Goal: Information Seeking & Learning: Check status

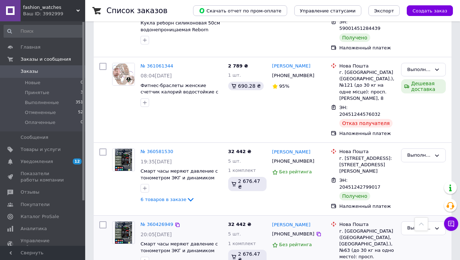
scroll to position [355, 0]
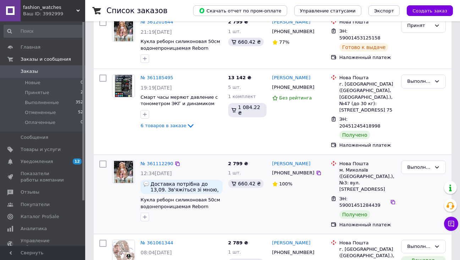
scroll to position [213, 0]
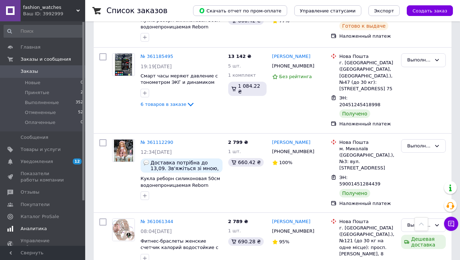
click at [29, 229] on span "Аналитика" at bounding box center [34, 229] width 26 height 6
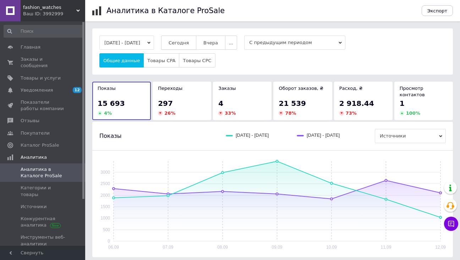
click at [189, 45] on span "Сегодня" at bounding box center [179, 42] width 20 height 5
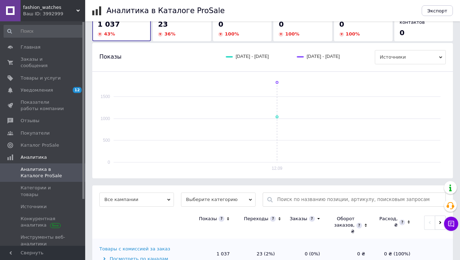
scroll to position [95, 0]
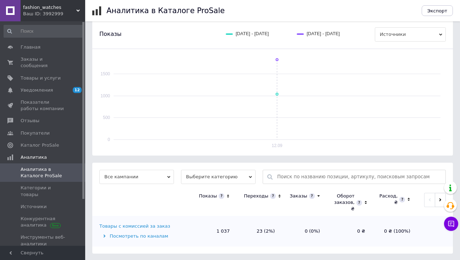
drag, startPoint x: 220, startPoint y: 175, endPoint x: 219, endPoint y: 181, distance: 6.0
click at [220, 176] on span "Выберите категорию" at bounding box center [218, 177] width 75 height 14
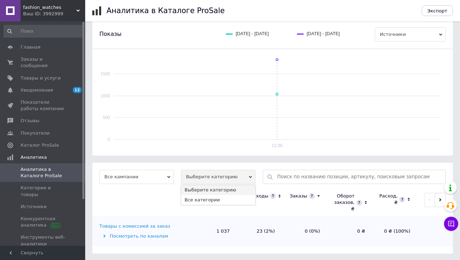
click at [213, 201] on li "Все категории" at bounding box center [218, 200] width 75 height 10
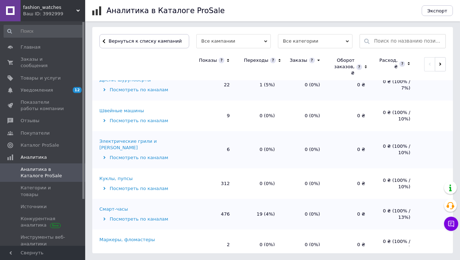
scroll to position [178, 0]
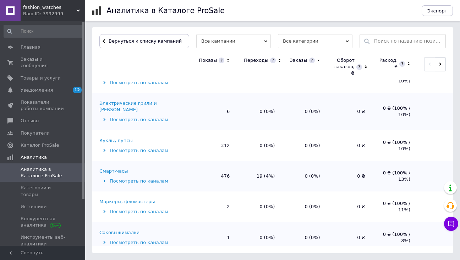
click at [125, 168] on div "Смарт-часы" at bounding box center [144, 171] width 91 height 6
click at [121, 168] on div "Смарт-часы" at bounding box center [113, 171] width 28 height 6
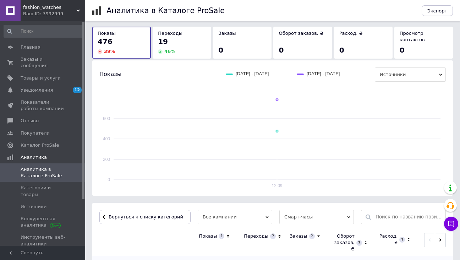
scroll to position [231, 0]
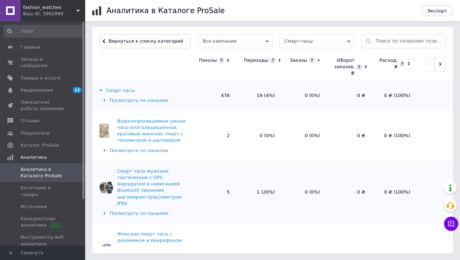
click at [228, 59] on icon at bounding box center [228, 60] width 2 height 3
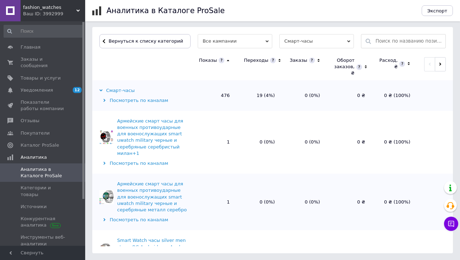
click at [228, 59] on icon at bounding box center [228, 61] width 5 height 6
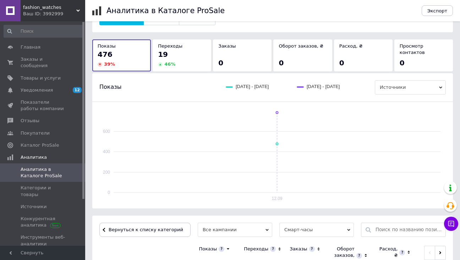
scroll to position [0, 0]
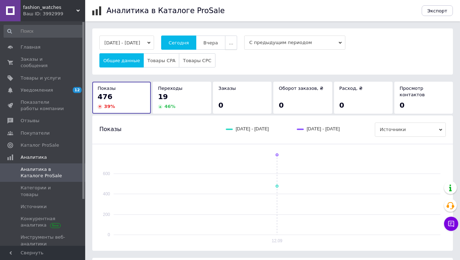
click at [237, 43] on button "..." at bounding box center [231, 43] width 12 height 14
click at [229, 109] on span "60-10 дней" at bounding box center [216, 111] width 27 height 5
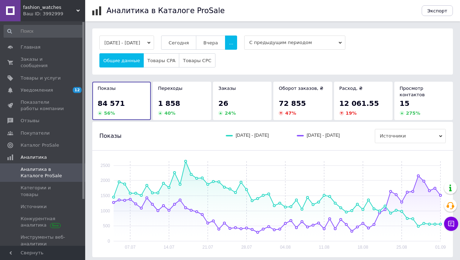
click at [300, 99] on span "72 855" at bounding box center [292, 103] width 27 height 9
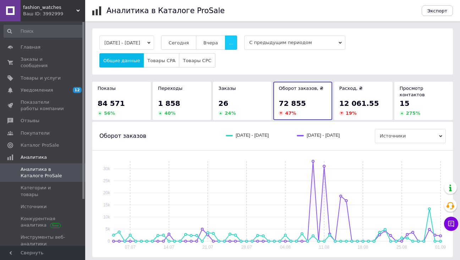
click at [235, 42] on button "..." at bounding box center [231, 43] width 12 height 14
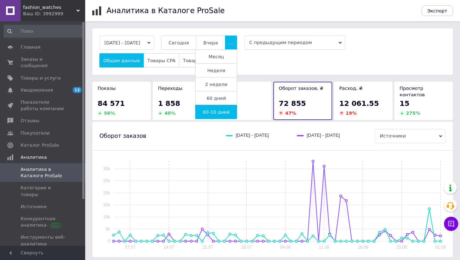
click at [221, 98] on span "60 дней" at bounding box center [217, 98] width 20 height 5
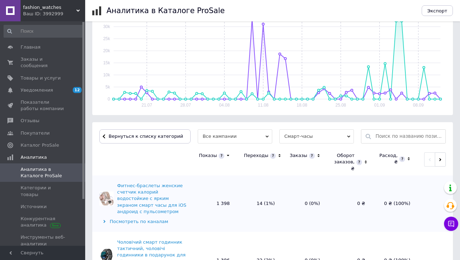
scroll to position [231, 0]
